Goal: Information Seeking & Learning: Check status

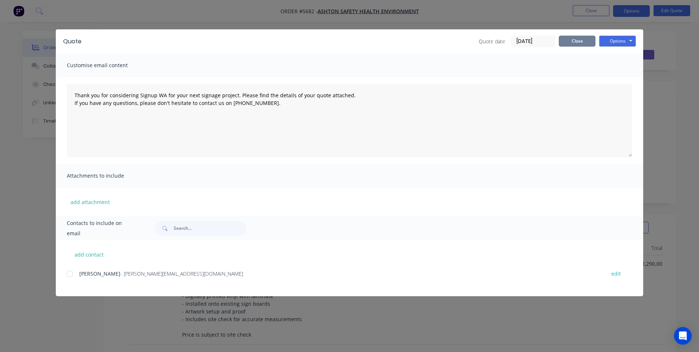
click at [586, 39] on button "Close" at bounding box center [576, 41] width 37 height 11
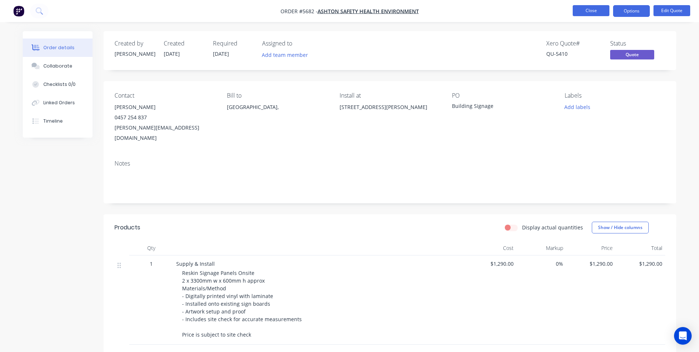
click at [591, 8] on button "Close" at bounding box center [590, 10] width 37 height 11
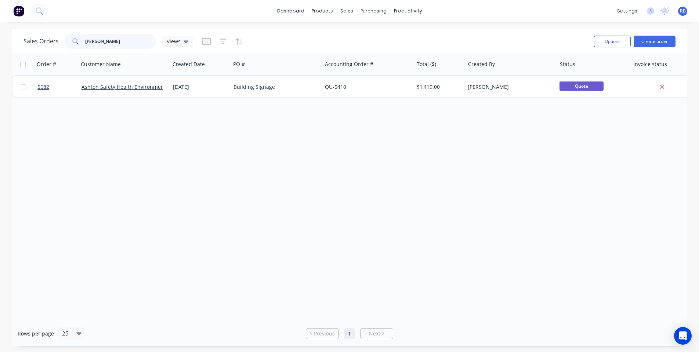
drag, startPoint x: 78, startPoint y: 41, endPoint x: 63, endPoint y: 41, distance: 15.0
click at [63, 41] on div "Sales Orders Ashton Views" at bounding box center [107, 41] width 169 height 15
type input "double"
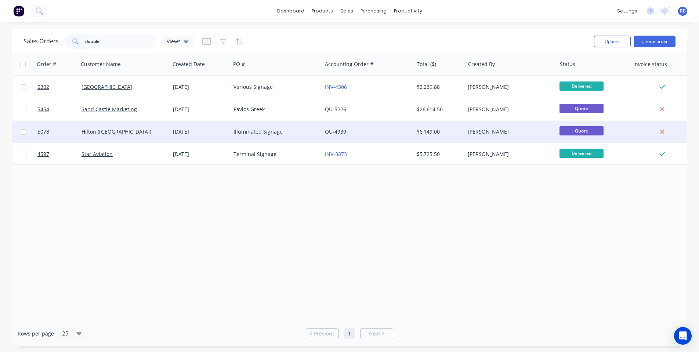
click at [291, 130] on div "Illuminated Signage" at bounding box center [273, 131] width 81 height 7
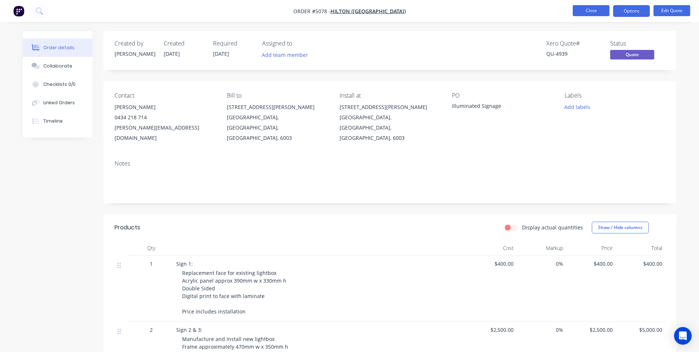
click at [586, 8] on button "Close" at bounding box center [590, 10] width 37 height 11
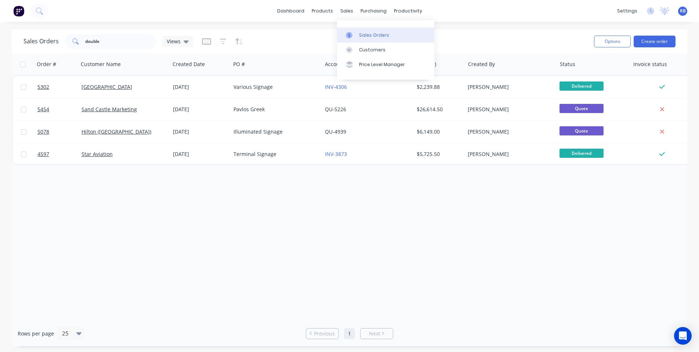
click at [373, 35] on div "Sales Orders" at bounding box center [374, 35] width 30 height 7
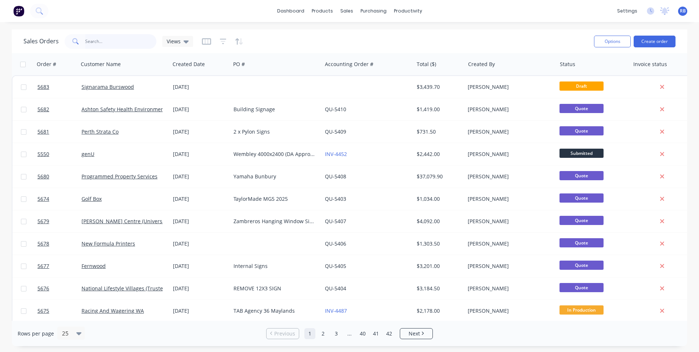
click at [101, 43] on input "text" at bounding box center [121, 41] width 72 height 15
type input "byford"
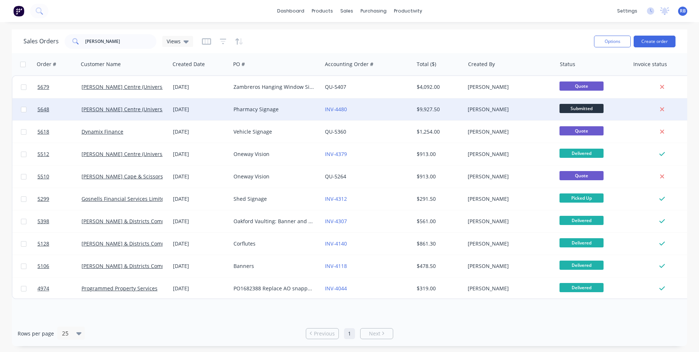
click at [270, 109] on div "Pharmacy Signage" at bounding box center [273, 109] width 81 height 7
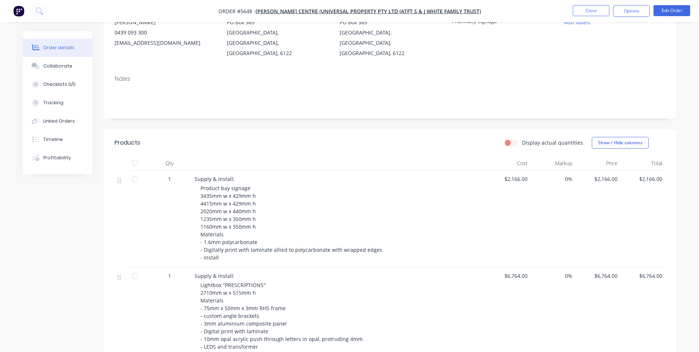
scroll to position [89, 0]
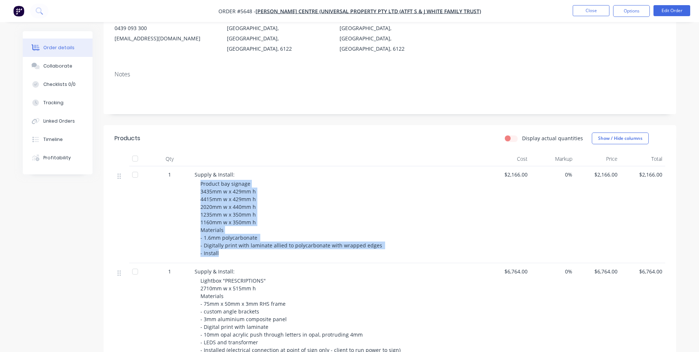
drag, startPoint x: 220, startPoint y: 244, endPoint x: 198, endPoint y: 175, distance: 73.0
click at [198, 175] on div "Supply & Install: Product bay signage 3435mm w x 429mm h 4415mm w x 429mm h 202…" at bounding box center [338, 214] width 293 height 97
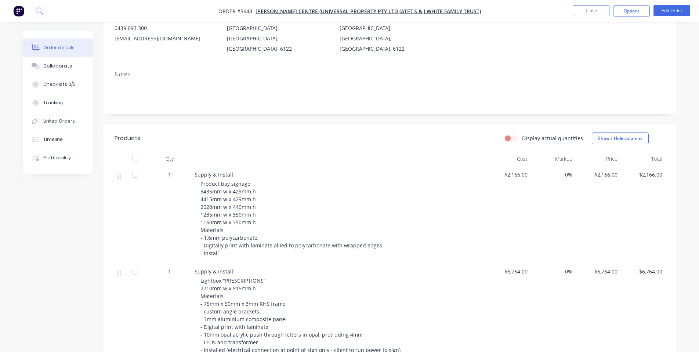
click at [257, 192] on div "Product bay signage 3435mm w x 429mm h 4415mm w x 429mm h 2020mm w x 440mm h 12…" at bounding box center [341, 218] width 282 height 77
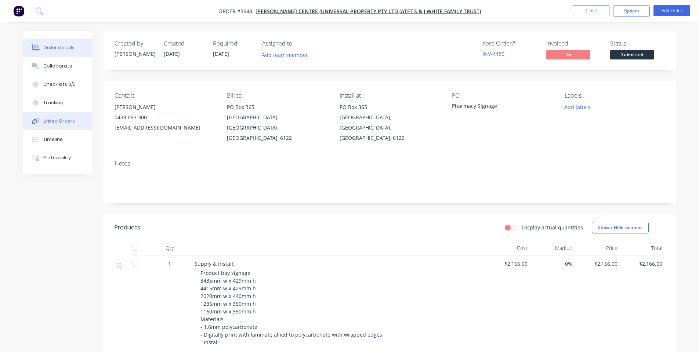
scroll to position [0, 0]
click at [672, 10] on button "Edit Order" at bounding box center [671, 10] width 37 height 11
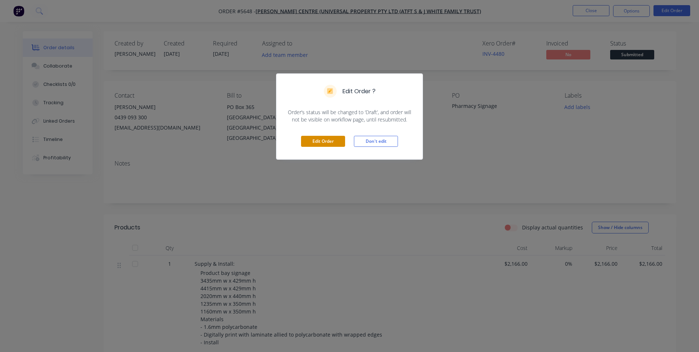
click at [322, 141] on button "Edit Order" at bounding box center [323, 141] width 44 height 11
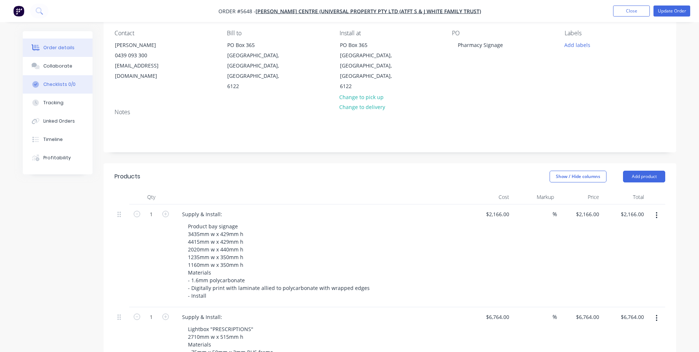
scroll to position [63, 0]
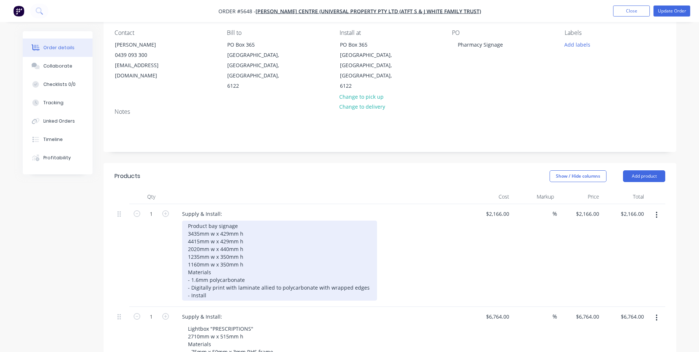
click at [251, 220] on div "Product bay signage 3435mm w x 429mm h 4415mm w x 429mm h 2020mm w x 440mm h 12…" at bounding box center [279, 260] width 195 height 80
click at [255, 222] on div "Product bay signage 3435mm w x 429mm h - Vitamins & Baby 4415mm w x 429mm h 202…" at bounding box center [279, 260] width 195 height 80
click at [254, 229] on div "Product bay signage 3435mm w x 429mm h - Vitamins & Baby 4415mm w x 429mm h 202…" at bounding box center [279, 260] width 195 height 80
click at [257, 222] on div "Product bay signage 3435mm w x 429mm h - Vitamins & Baby 4415mm w x 429mm h 202…" at bounding box center [279, 260] width 195 height 80
click at [256, 233] on div "Product bay signage 3435mm w x 429mm h - Vitamins & Baby 4415mm w x 429mm h - B…" at bounding box center [279, 260] width 195 height 80
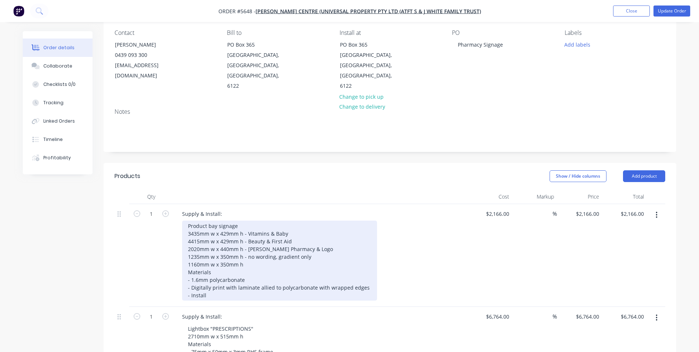
click at [259, 245] on div "Product bay signage 3435mm w x 429mm h - Vitamins & Baby 4415mm w x 429mm h - B…" at bounding box center [279, 260] width 195 height 80
drag, startPoint x: 312, startPoint y: 235, endPoint x: 248, endPoint y: 236, distance: 64.2
click at [248, 236] on div "Product bay signage 3435mm w x 429mm h - Vitamins & Baby 4415mm w x 429mm h - B…" at bounding box center [279, 260] width 195 height 80
copy div "no wording, gradient only"
click at [247, 244] on div "Product bay signage 3435mm w x 429mm h - Vitamins & Baby 4415mm w x 429mm h - B…" at bounding box center [279, 260] width 195 height 80
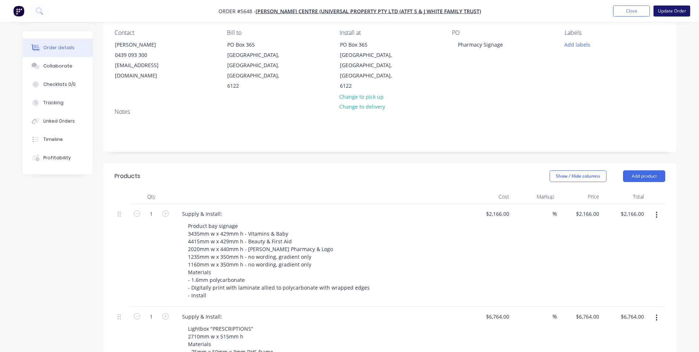
click at [674, 9] on button "Update Order" at bounding box center [671, 11] width 37 height 11
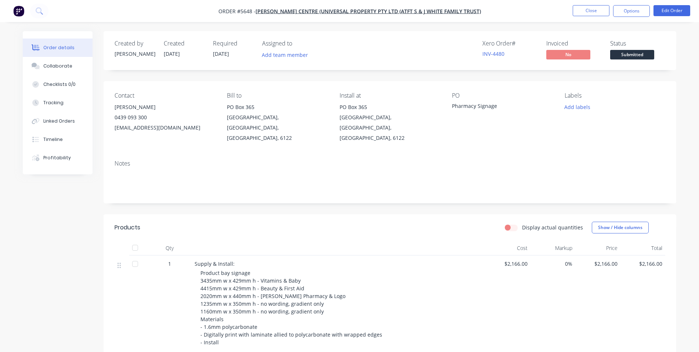
scroll to position [28, 0]
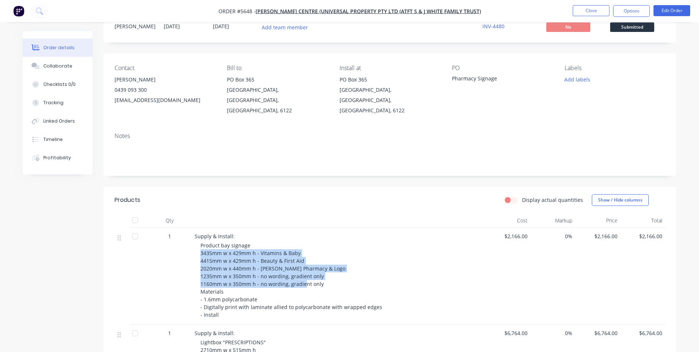
drag, startPoint x: 330, startPoint y: 274, endPoint x: 195, endPoint y: 244, distance: 138.5
click at [195, 244] on div "Supply & Install: Product bay signage 3435mm w x 429mm h - Vitamins & Baby 4415…" at bounding box center [338, 276] width 293 height 97
copy span "3435mm w x 429mm h - Vitamins & Baby 4415mm w x 429mm h - Beauty & First Aid 20…"
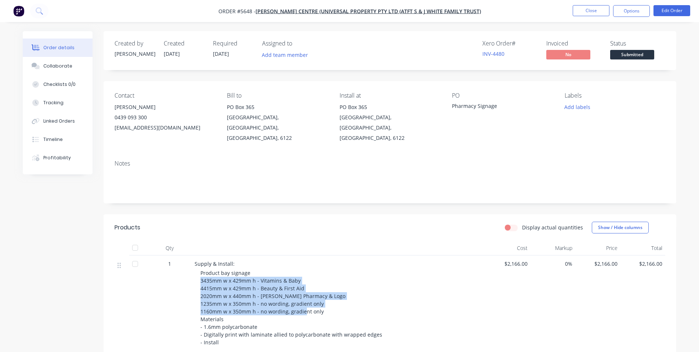
scroll to position [0, 0]
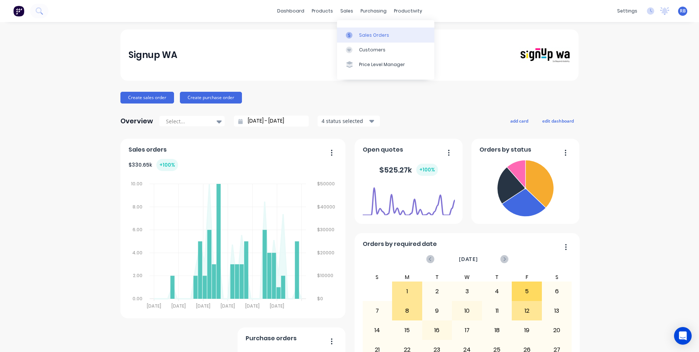
click at [378, 39] on link "Sales Orders" at bounding box center [385, 35] width 97 height 15
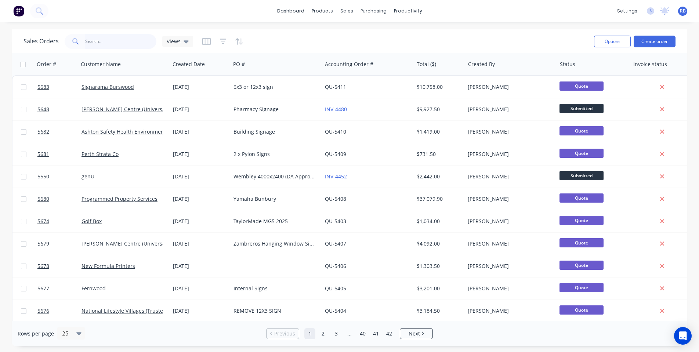
click at [101, 39] on input "text" at bounding box center [121, 41] width 72 height 15
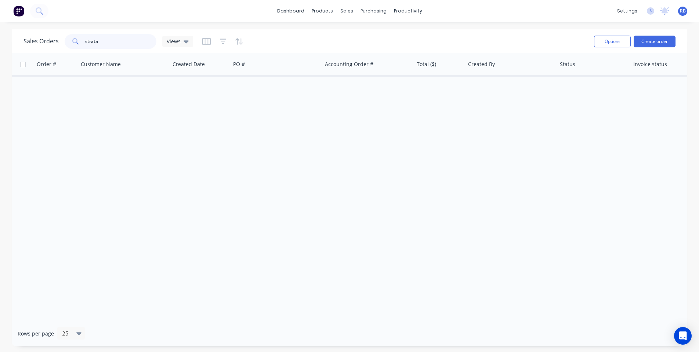
type input "strata"
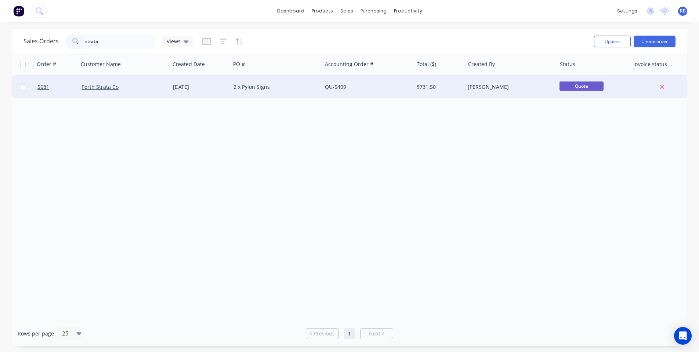
click at [112, 83] on div "Perth Strata Co" at bounding box center [124, 87] width 91 height 22
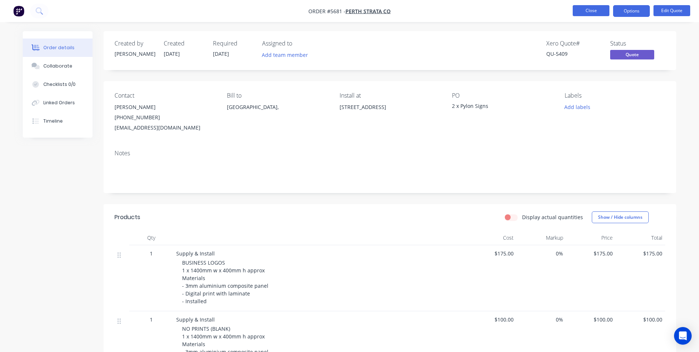
click at [592, 9] on button "Close" at bounding box center [590, 10] width 37 height 11
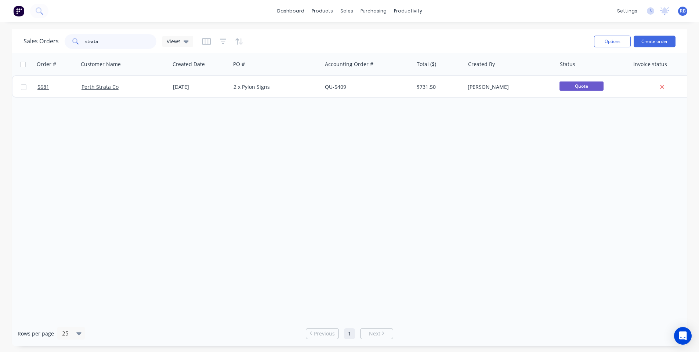
drag, startPoint x: 79, startPoint y: 42, endPoint x: 36, endPoint y: 42, distance: 42.2
click at [36, 42] on div "Sales Orders strata Views" at bounding box center [107, 41] width 169 height 15
type input "p"
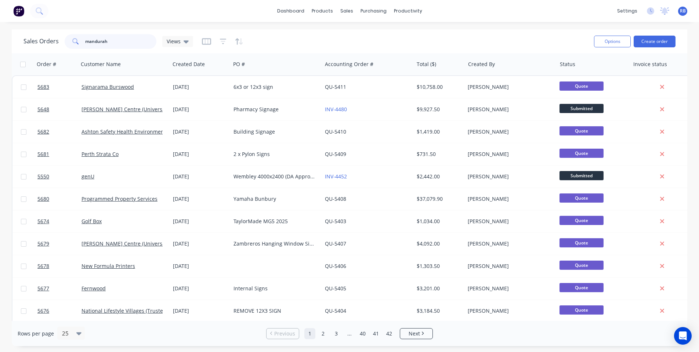
type input "mandurah"
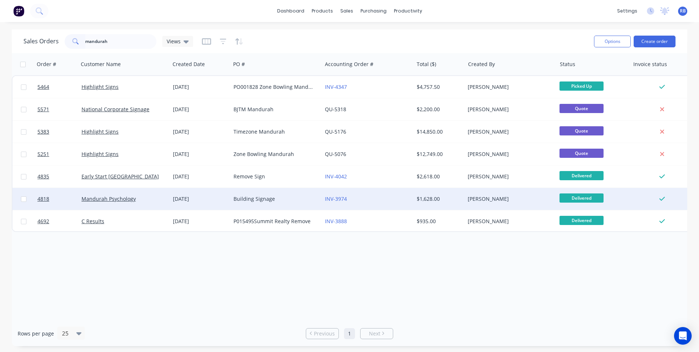
click at [158, 198] on div "Mandurah Psychology" at bounding box center [121, 198] width 81 height 7
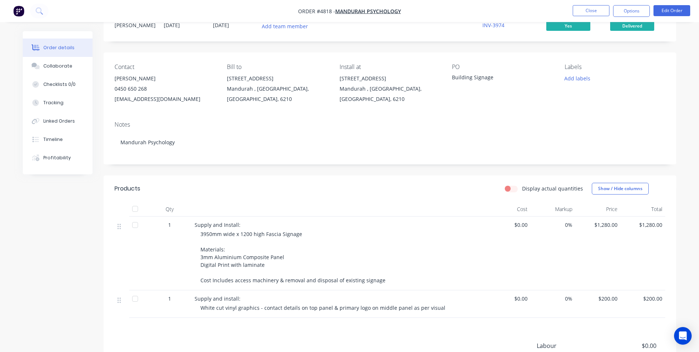
scroll to position [33, 0]
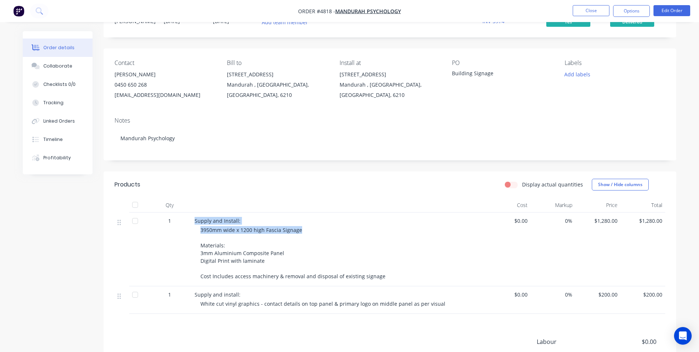
drag, startPoint x: 287, startPoint y: 230, endPoint x: 190, endPoint y: 231, distance: 96.5
click at [190, 231] on div "1 Supply and Install: 3950mm wide x 1200 high Fascia Signage Materials: 3mm Alu…" at bounding box center [389, 249] width 550 height 74
click at [225, 227] on span "3950mm wide x 1200 high Fascia Signage Materials: 3mm Aluminium Composite Panel…" at bounding box center [292, 252] width 185 height 53
drag, startPoint x: 200, startPoint y: 229, endPoint x: 306, endPoint y: 233, distance: 105.4
click at [306, 233] on div "3950mm wide x 1200 high Fascia Signage Materials: 3mm Aluminium Composite Panel…" at bounding box center [341, 253] width 282 height 54
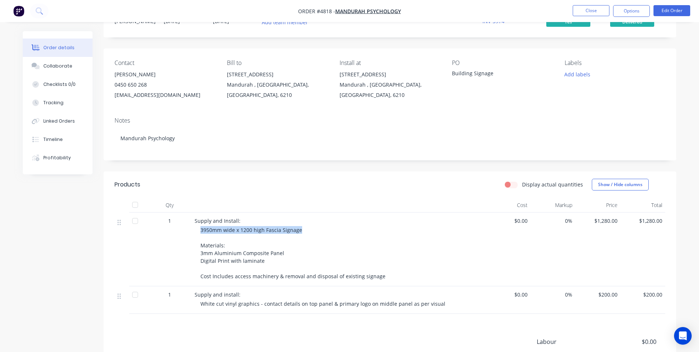
copy span "3950mm wide x 1200 high Fascia Signage"
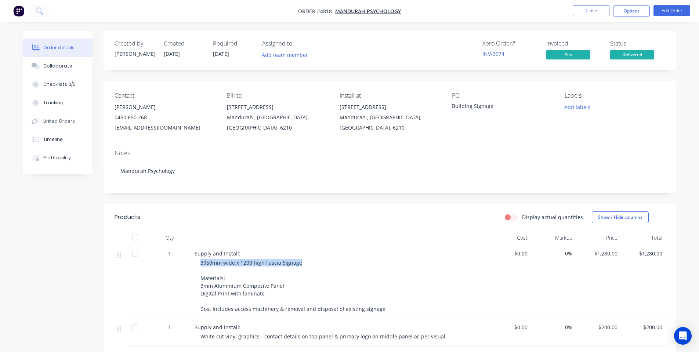
scroll to position [0, 0]
click at [582, 7] on button "Close" at bounding box center [590, 10] width 37 height 11
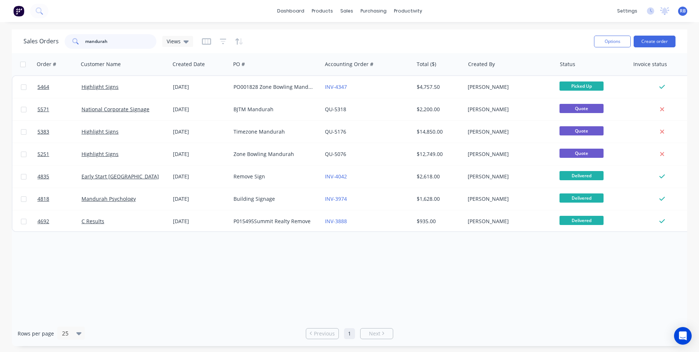
drag, startPoint x: 110, startPoint y: 43, endPoint x: 68, endPoint y: 43, distance: 41.8
click at [68, 43] on div "mandurah" at bounding box center [111, 41] width 92 height 15
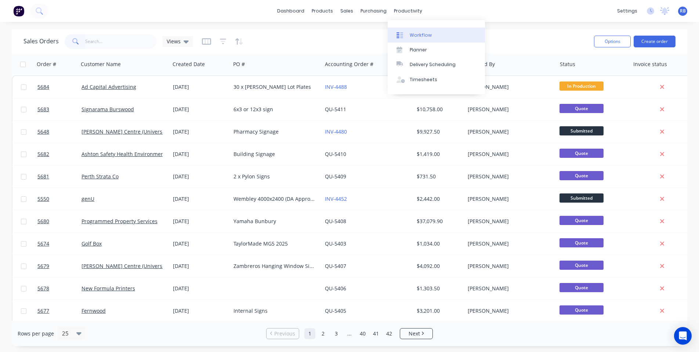
click at [423, 41] on link "Workflow" at bounding box center [435, 35] width 97 height 15
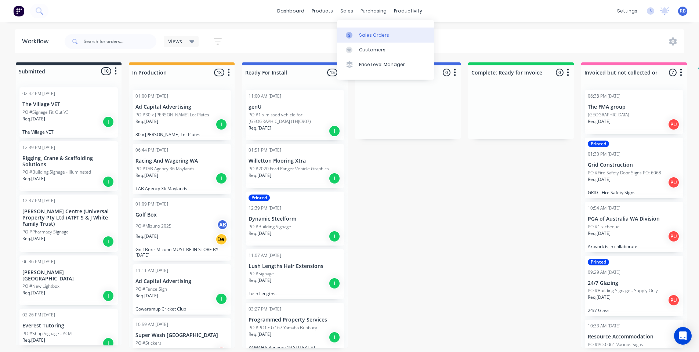
click at [368, 38] on div "Sales Orders" at bounding box center [374, 35] width 30 height 7
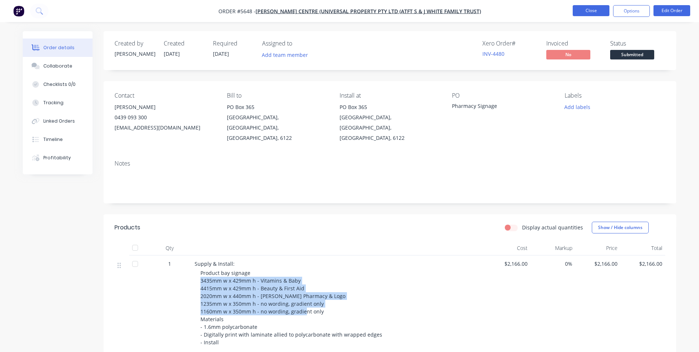
click at [586, 7] on button "Close" at bounding box center [590, 10] width 37 height 11
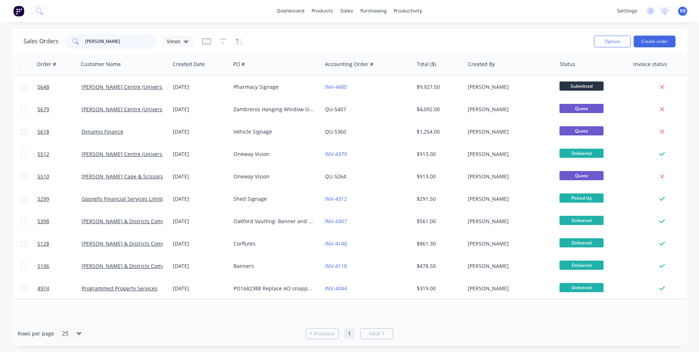
click at [112, 41] on input "byford" at bounding box center [121, 41] width 72 height 15
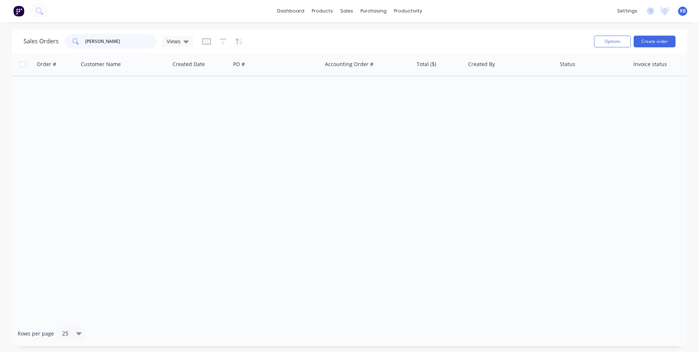
type input "byford"
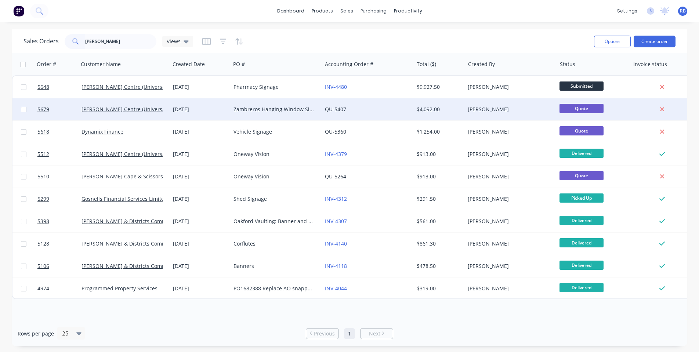
click at [267, 110] on div "Zambreros Hanging Window Sign" at bounding box center [273, 109] width 81 height 7
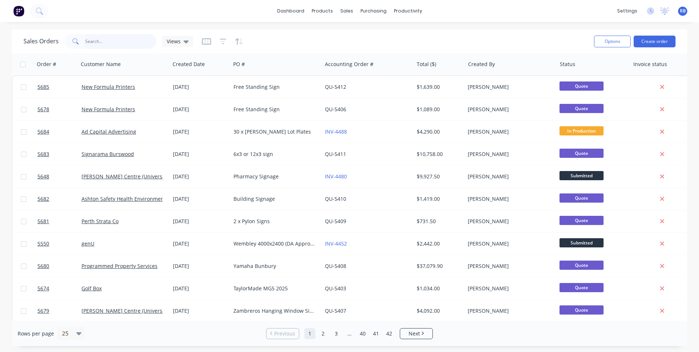
click at [109, 44] on input "text" at bounding box center [121, 41] width 72 height 15
type input "early"
